Goal: Task Accomplishment & Management: Manage account settings

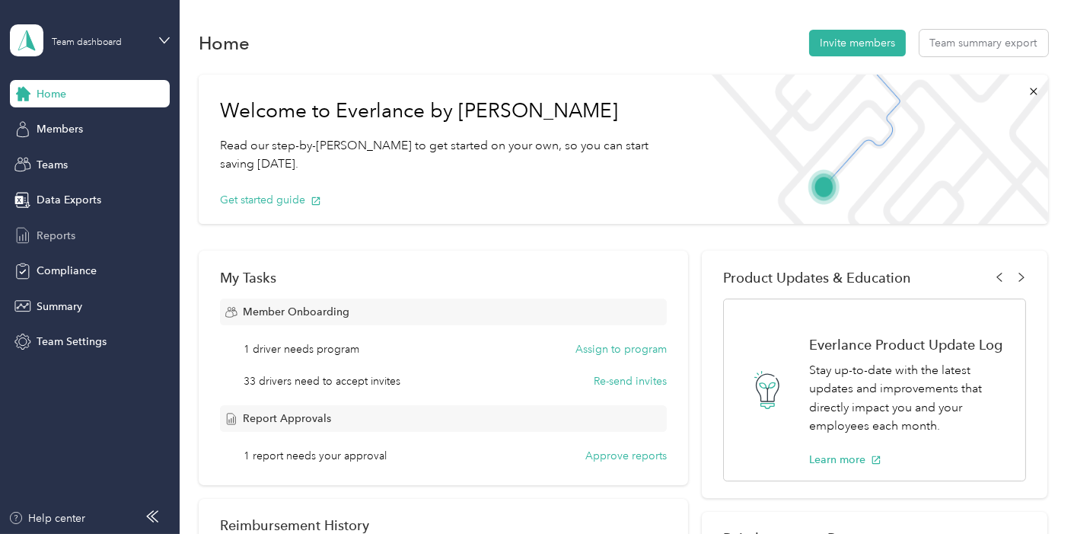
click at [99, 234] on div "Reports" at bounding box center [90, 235] width 160 height 27
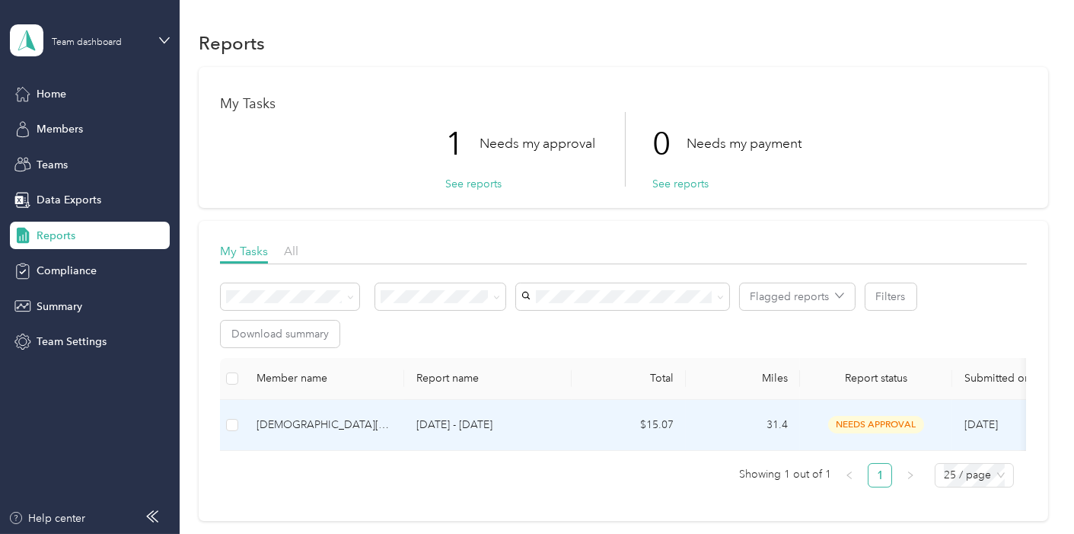
click at [493, 420] on p "[DATE] - [DATE]" at bounding box center [488, 425] width 143 height 17
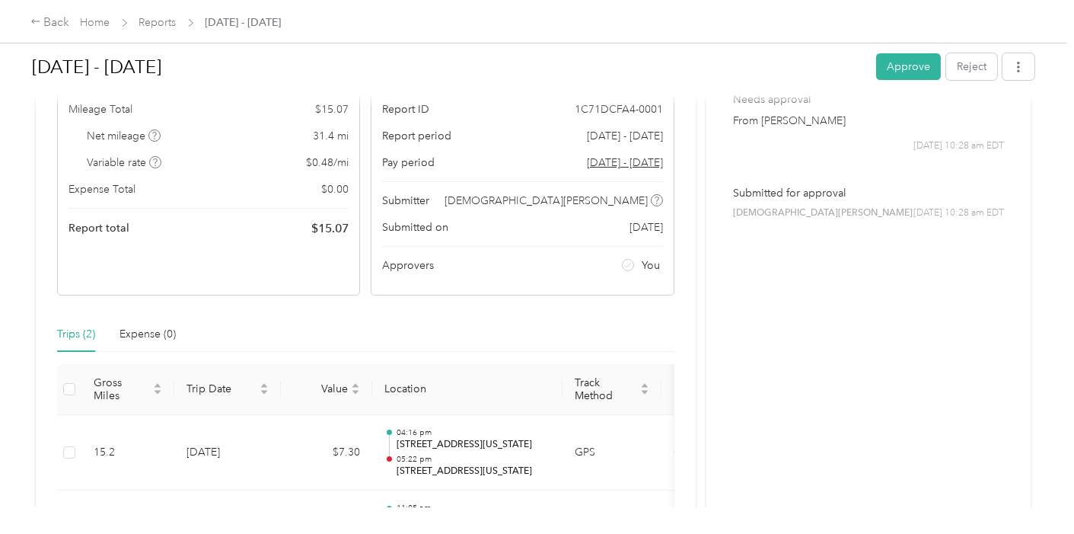
scroll to position [320, 0]
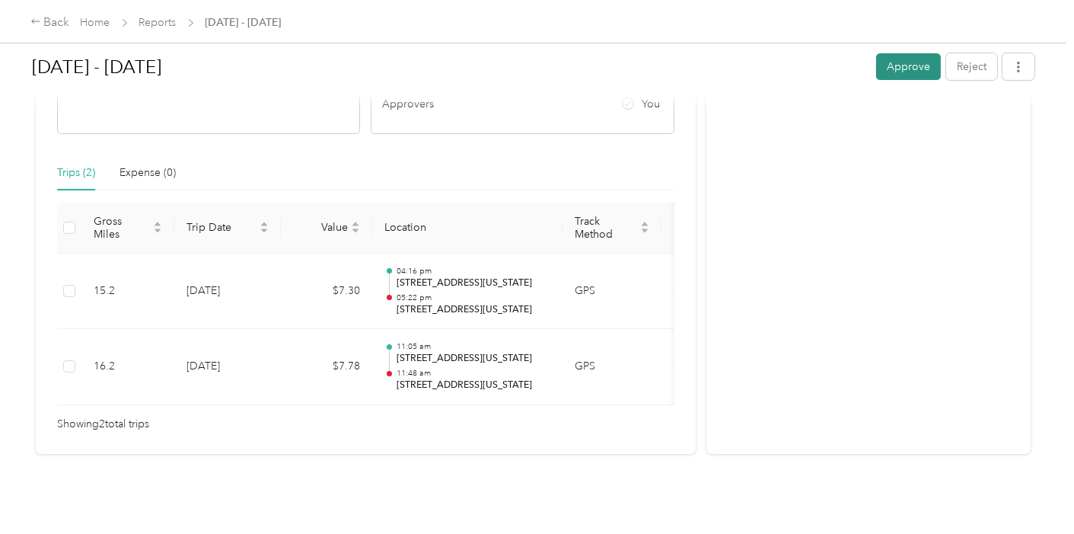
click at [900, 79] on button "Approve" at bounding box center [908, 66] width 65 height 27
